Goal: Task Accomplishment & Management: Manage account settings

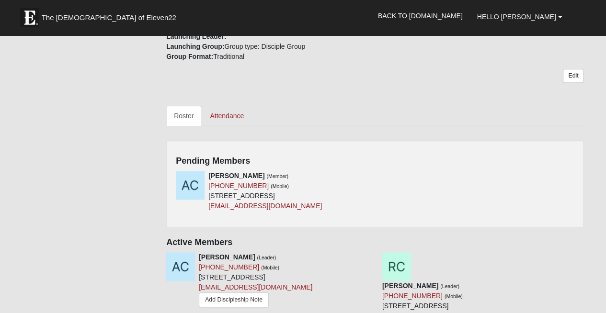
scroll to position [377, 0]
click at [369, 178] on icon at bounding box center [371, 176] width 7 height 7
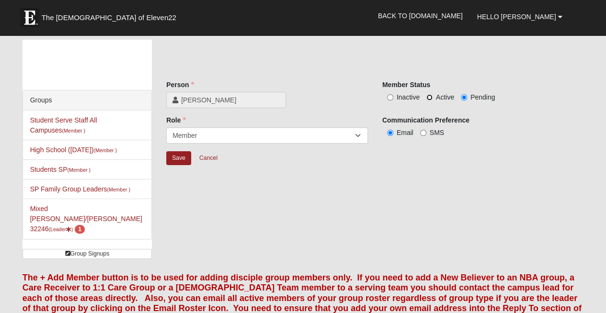
click at [429, 97] on input "Active" at bounding box center [429, 97] width 6 height 6
radio input "true"
click at [425, 132] on input "SMS" at bounding box center [423, 133] width 6 height 6
radio input "true"
click at [179, 156] on input "Save" at bounding box center [178, 158] width 25 height 14
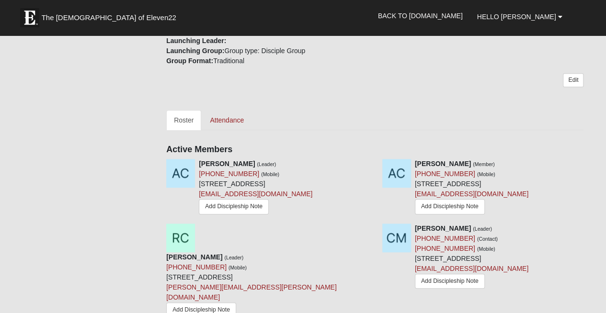
scroll to position [374, 0]
click at [588, 163] on icon at bounding box center [587, 164] width 7 height 7
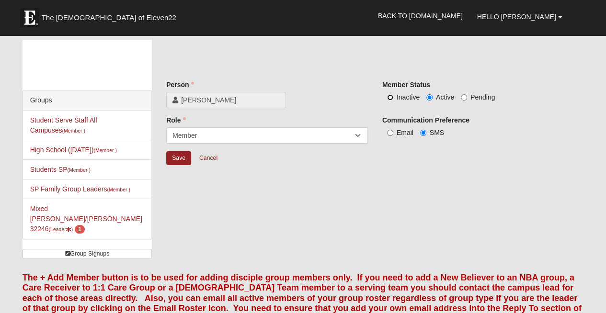
click at [391, 96] on input "Inactive" at bounding box center [390, 97] width 6 height 6
radio input "true"
click at [180, 160] on input "Save" at bounding box center [178, 158] width 25 height 14
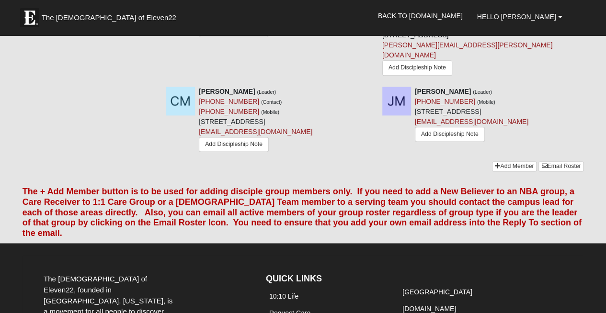
scroll to position [563, 0]
